Goal: Task Accomplishment & Management: Manage account settings

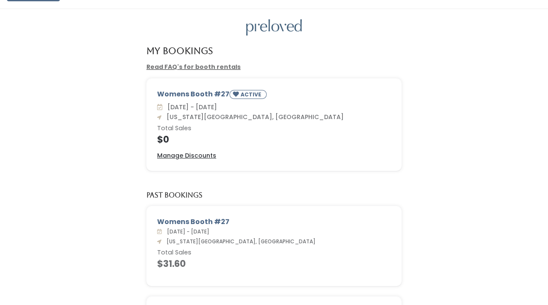
scroll to position [18, 0]
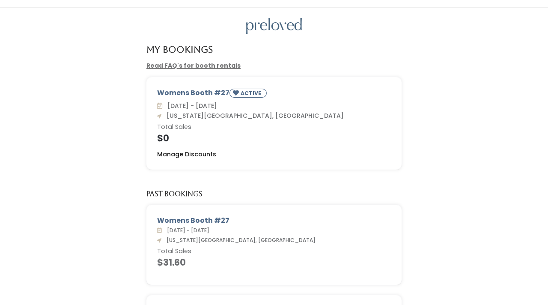
click at [200, 154] on u "Manage Discounts" at bounding box center [186, 154] width 59 height 9
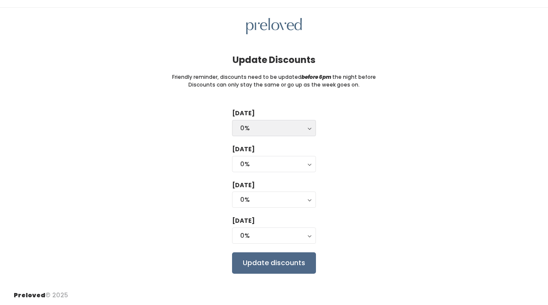
scroll to position [21, 0]
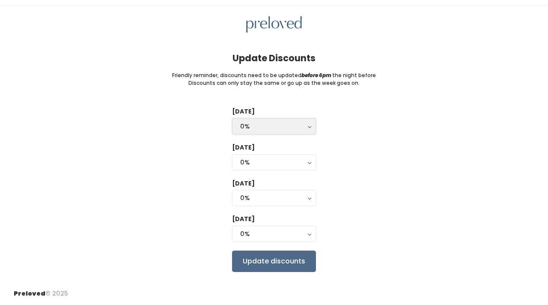
click at [308, 124] on button "0%" at bounding box center [274, 126] width 84 height 16
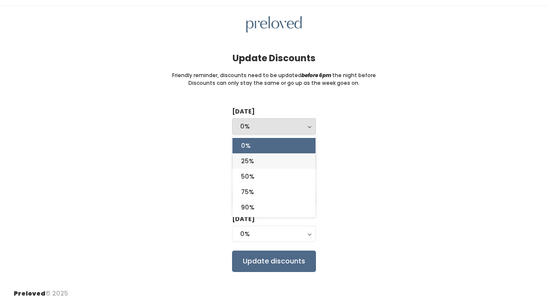
click at [290, 159] on link "25%" at bounding box center [274, 160] width 83 height 15
select select "25%"
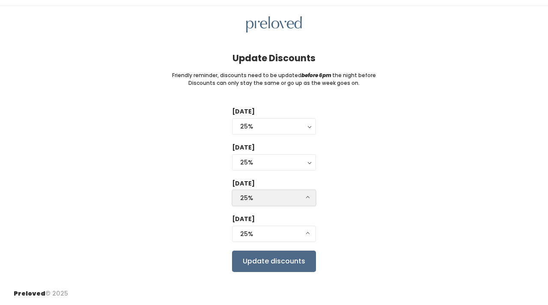
click at [305, 196] on div "25%" at bounding box center [274, 197] width 68 height 9
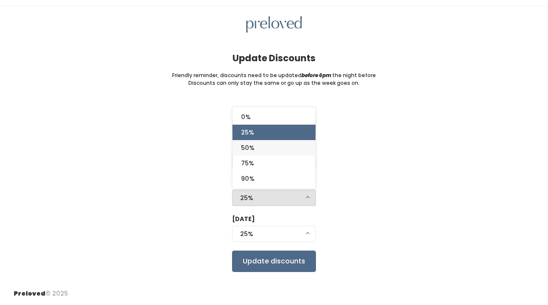
click at [286, 148] on link "50%" at bounding box center [274, 147] width 83 height 15
select select "50%"
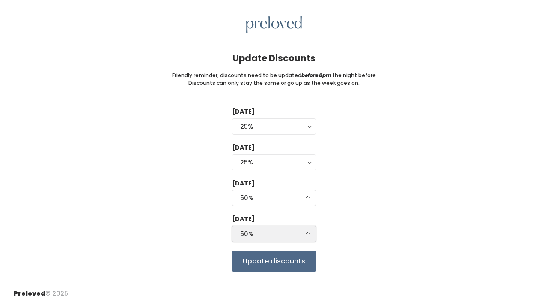
click at [305, 230] on div "50%" at bounding box center [274, 233] width 68 height 9
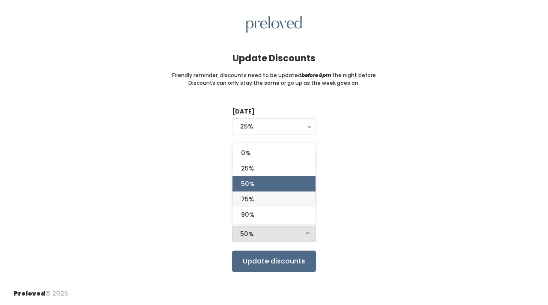
click at [291, 197] on link "75%" at bounding box center [274, 198] width 83 height 15
select select "75%"
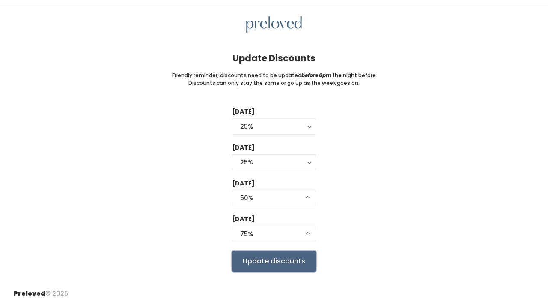
click at [288, 259] on input "Update discounts" at bounding box center [274, 260] width 84 height 21
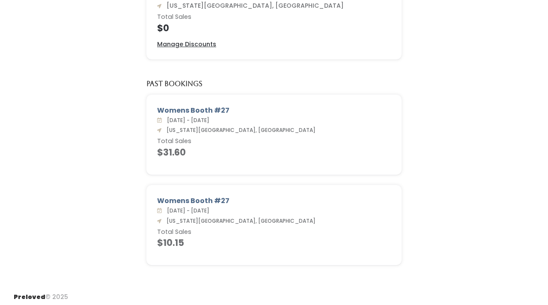
scroll to position [131, 0]
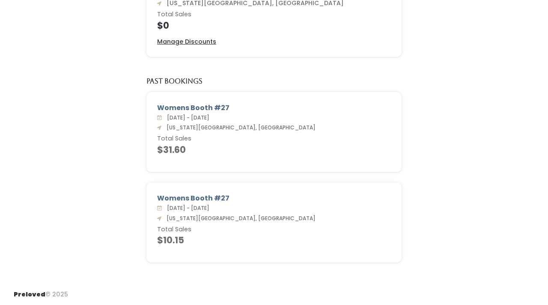
click at [473, 72] on div "My Bookings Read FAQ's for booth rentals Womens Booth #27 ACTIVE [DATE] - [DATE…" at bounding box center [274, 89] width 548 height 388
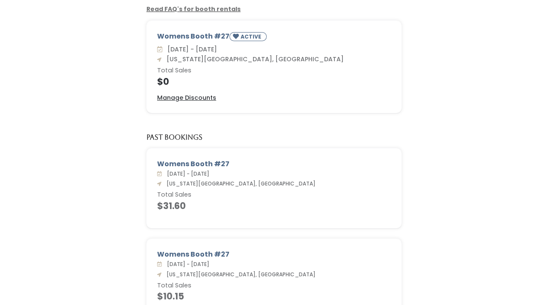
scroll to position [0, 0]
